Goal: Task Accomplishment & Management: Use online tool/utility

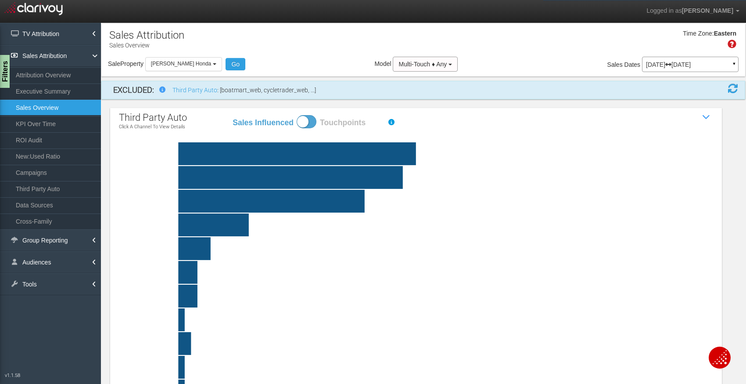
select select "object:1071"
click at [195, 58] on button "Rusty Wallace Honda" at bounding box center [183, 64] width 77 height 14
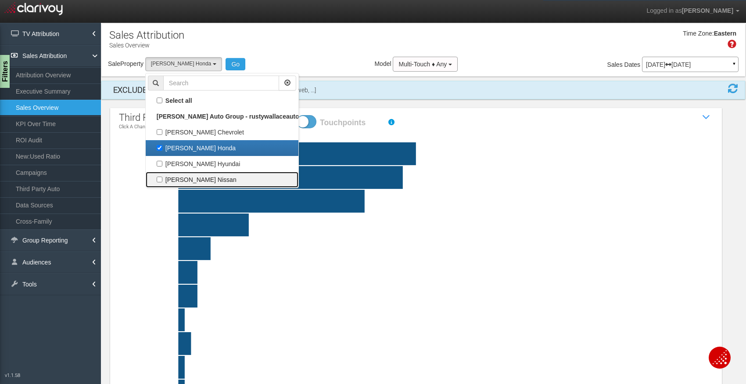
click at [160, 176] on label "Rusty Wallace Nissan" at bounding box center [222, 179] width 148 height 11
click at [160, 177] on input "Rusty Wallace Nissan" at bounding box center [160, 180] width 6 height 6
checkbox input "true"
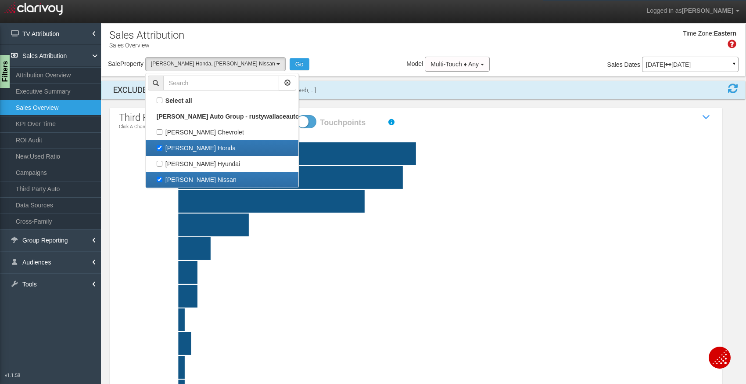
click at [162, 148] on label "Rusty Wallace Honda" at bounding box center [222, 147] width 148 height 11
click at [162, 148] on input "Rusty Wallace Honda" at bounding box center [160, 148] width 6 height 6
checkbox input "false"
select select "object:1073"
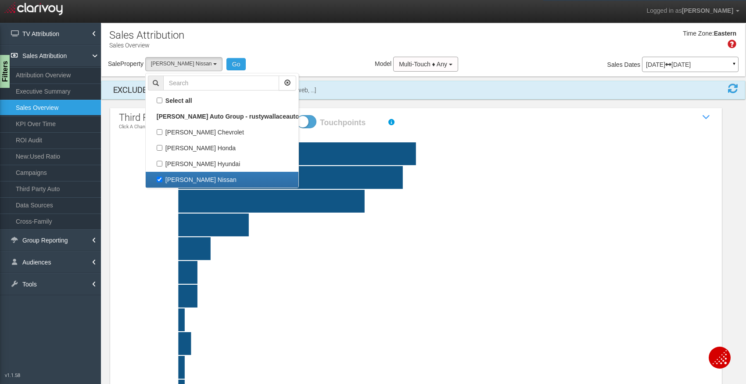
click at [612, 108] on div "third party auto Click a channel to view details Sales Influenced Touchpoints S…" at bounding box center [416, 276] width 612 height 337
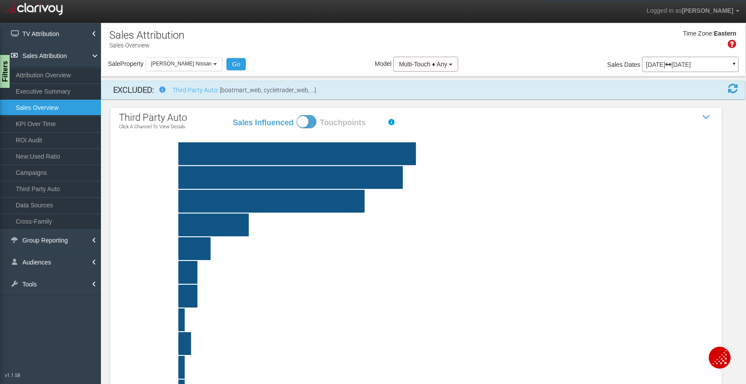
click at [735, 93] on span at bounding box center [733, 88] width 11 height 11
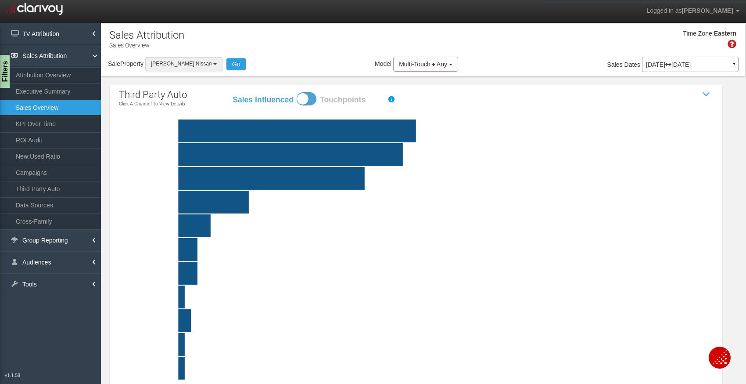
click at [197, 65] on span "Rusty Wallace Nissan" at bounding box center [181, 64] width 61 height 6
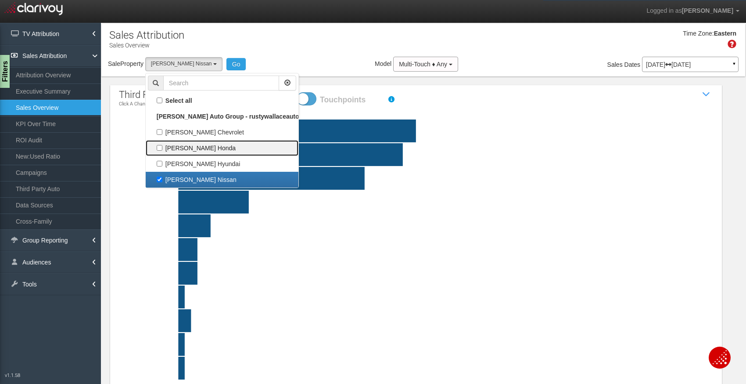
click at [161, 147] on label "Rusty Wallace Honda" at bounding box center [222, 147] width 148 height 11
click at [161, 147] on input "Rusty Wallace Honda" at bounding box center [160, 148] width 6 height 6
checkbox input "true"
select select "object:1071"
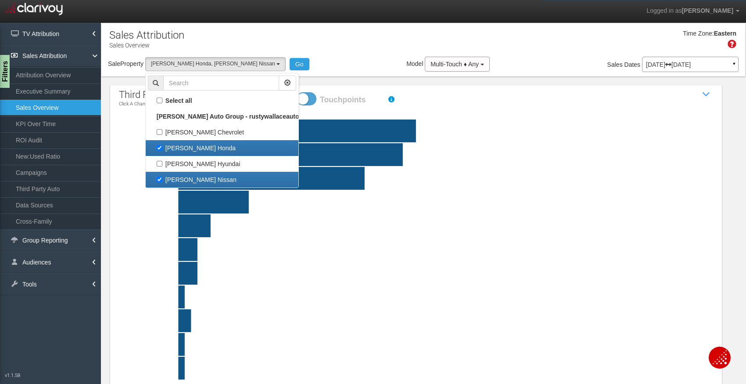
click at [157, 181] on label "Rusty Wallace Nissan" at bounding box center [222, 179] width 148 height 11
click at [157, 181] on input "Rusty Wallace Nissan" at bounding box center [160, 180] width 6 height 6
checkbox input "false"
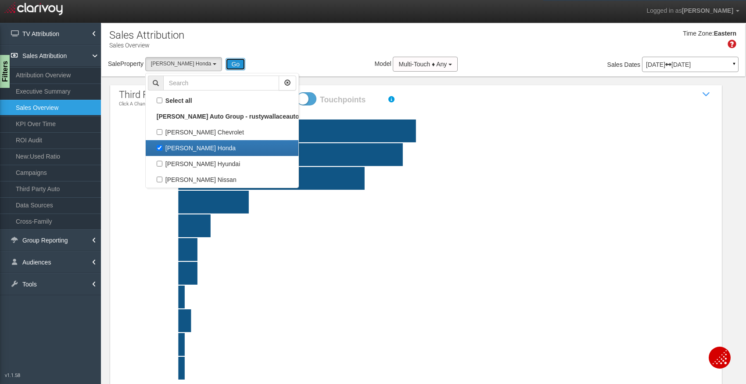
click at [228, 66] on button "Go" at bounding box center [236, 64] width 20 height 12
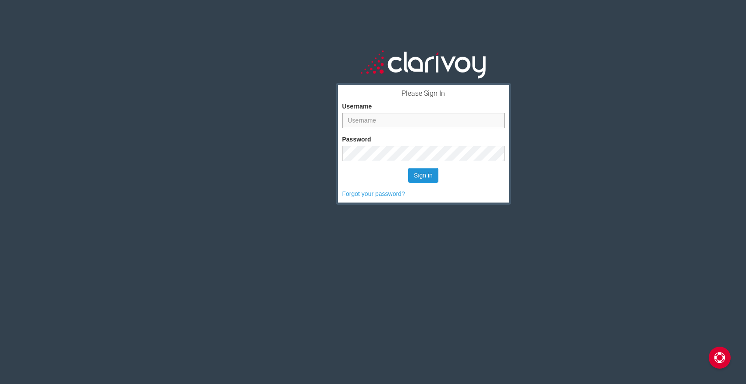
type input "[EMAIL_ADDRESS][DOMAIN_NAME]"
click at [429, 175] on button "Sign in" at bounding box center [423, 175] width 30 height 15
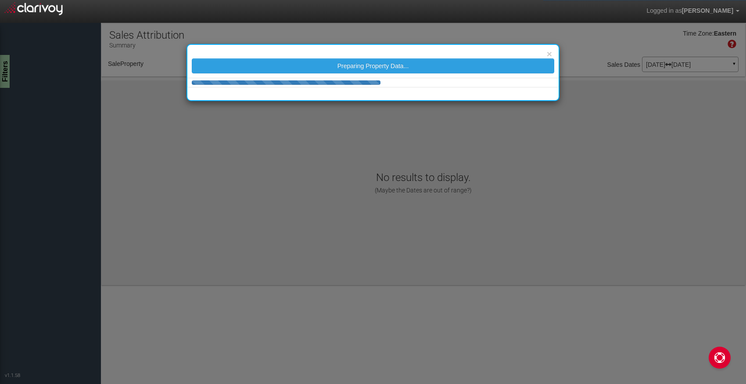
select select "object:37"
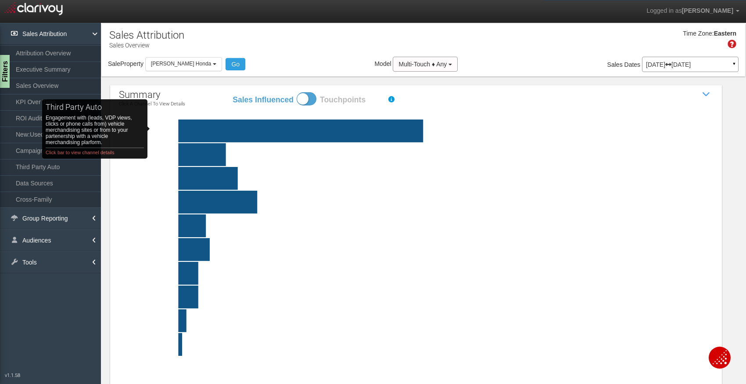
click at [167, 129] on rect "third party auto Engagement with (leads, VDP views, clicks or phone calls from)…" at bounding box center [172, 130] width 65 height 23
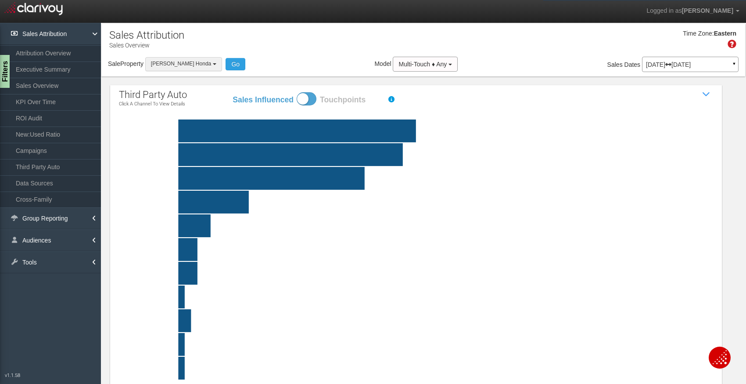
click at [213, 65] on b "button" at bounding box center [215, 64] width 4 height 2
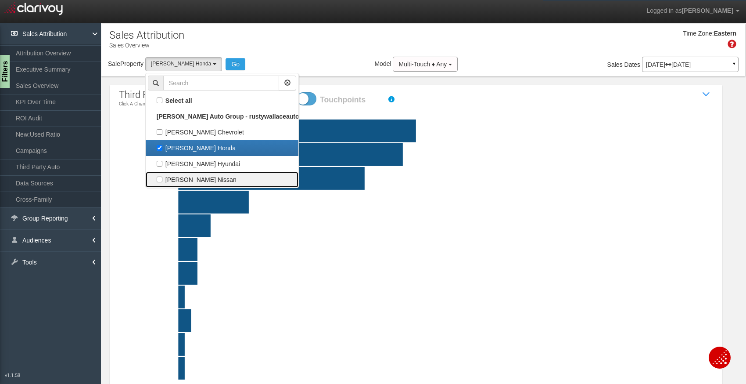
click at [163, 179] on label "Rusty Wallace Nissan" at bounding box center [222, 179] width 148 height 11
click at [162, 179] on input "Rusty Wallace Nissan" at bounding box center [160, 180] width 6 height 6
checkbox input "true"
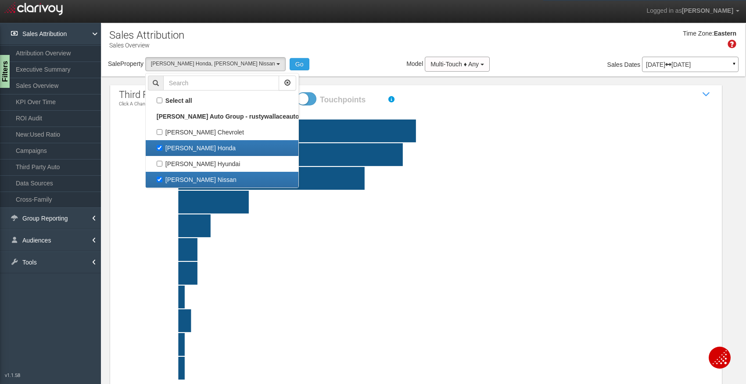
click at [159, 150] on label "Rusty Wallace Honda" at bounding box center [222, 147] width 148 height 11
click at [159, 150] on input "Rusty Wallace Honda" at bounding box center [160, 148] width 6 height 6
checkbox input "false"
select select "object:39"
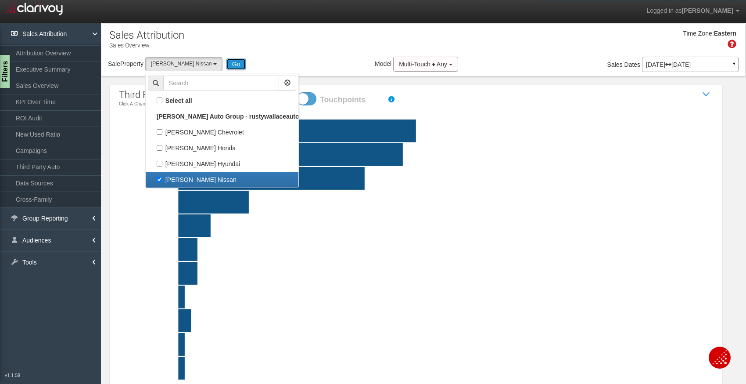
click at [230, 58] on button "Go" at bounding box center [237, 64] width 20 height 12
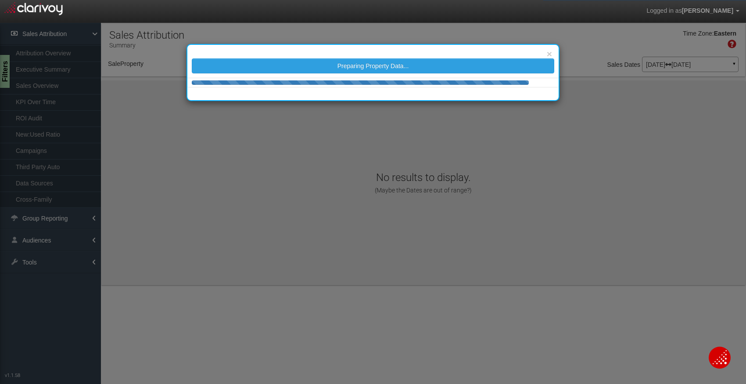
select select "object:241"
